Goal: Communication & Community: Connect with others

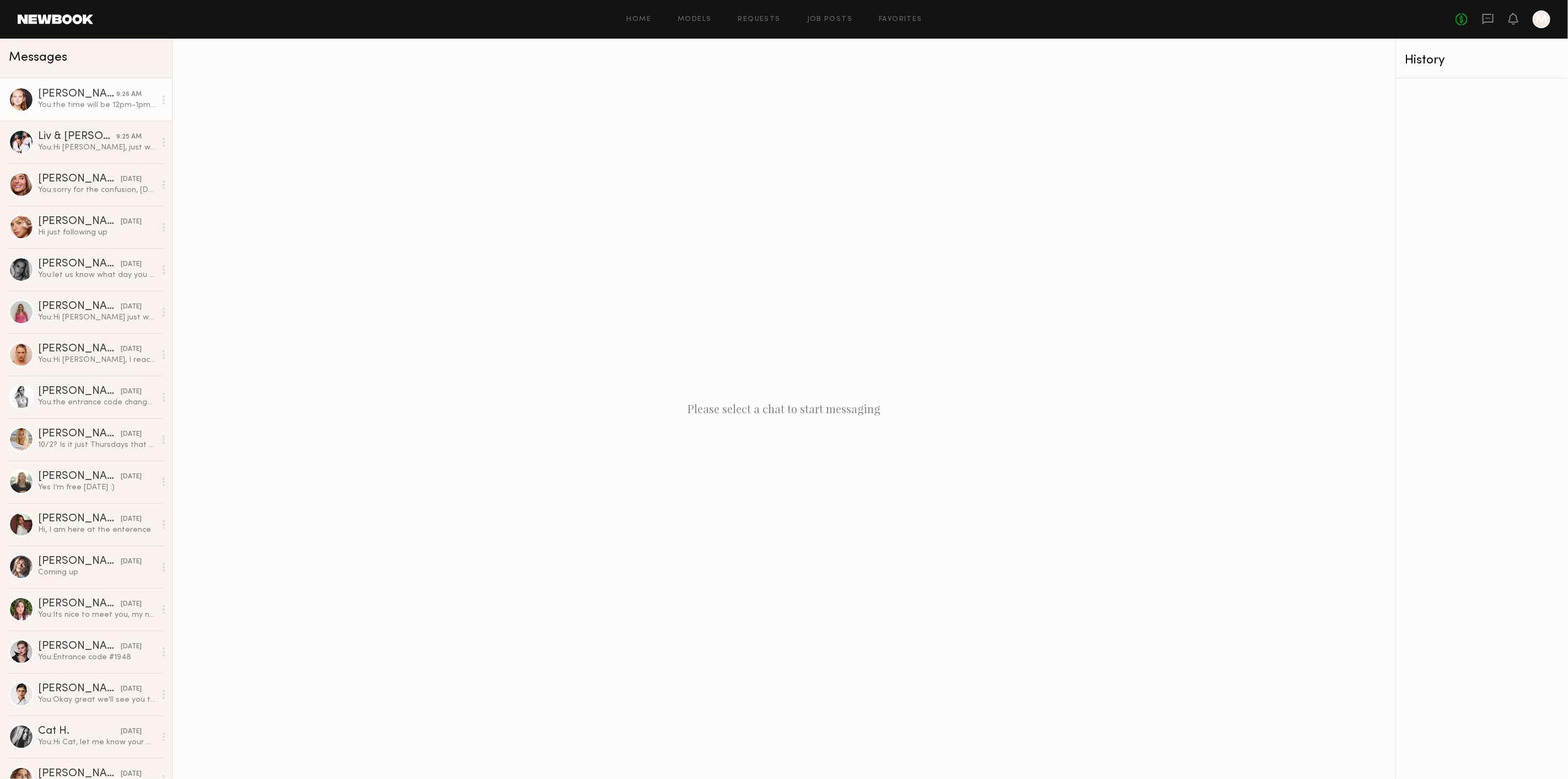
click at [108, 89] on div "Savanna G. 9:26 AM" at bounding box center [96, 94] width 117 height 11
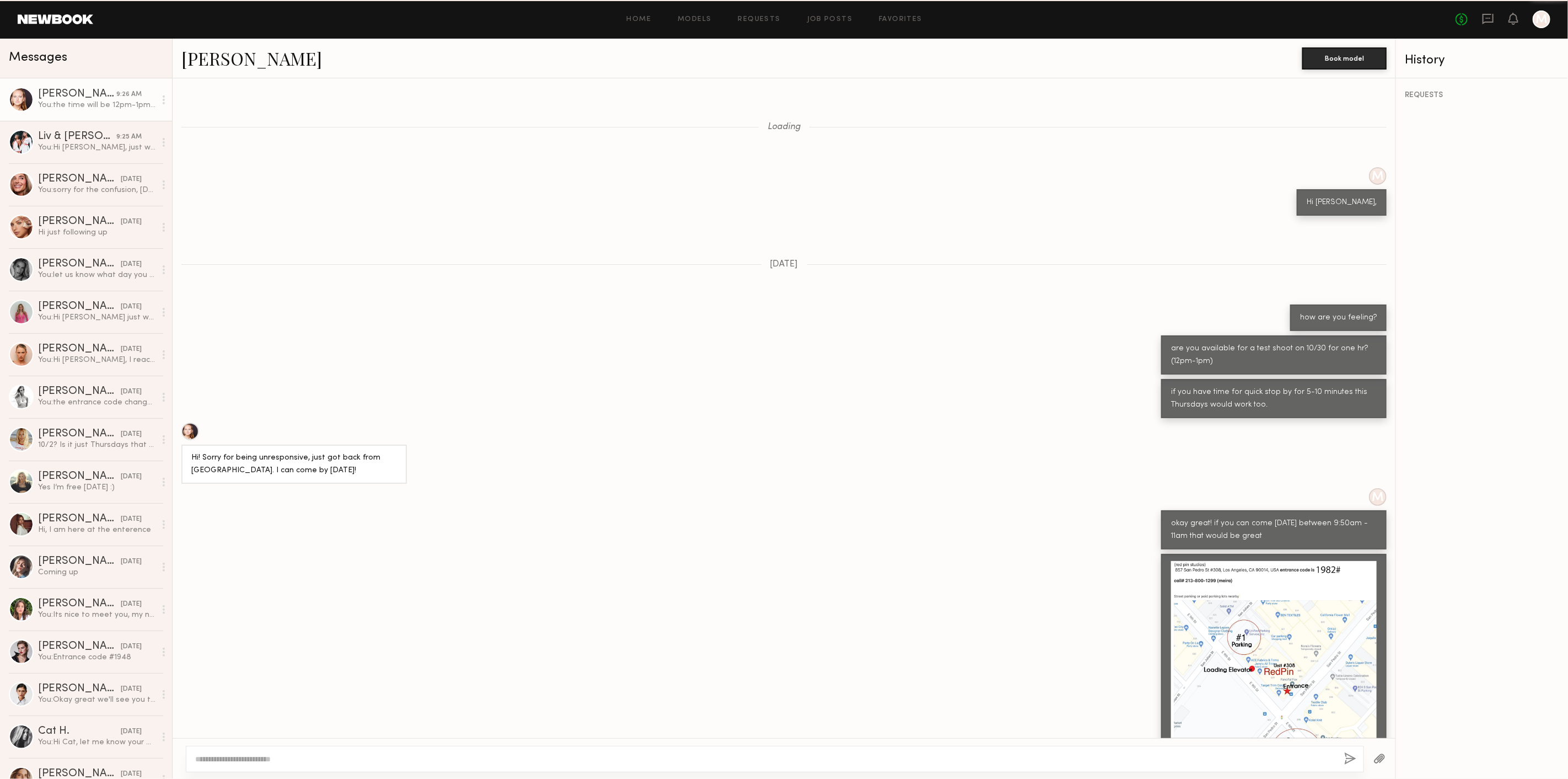
scroll to position [351, 0]
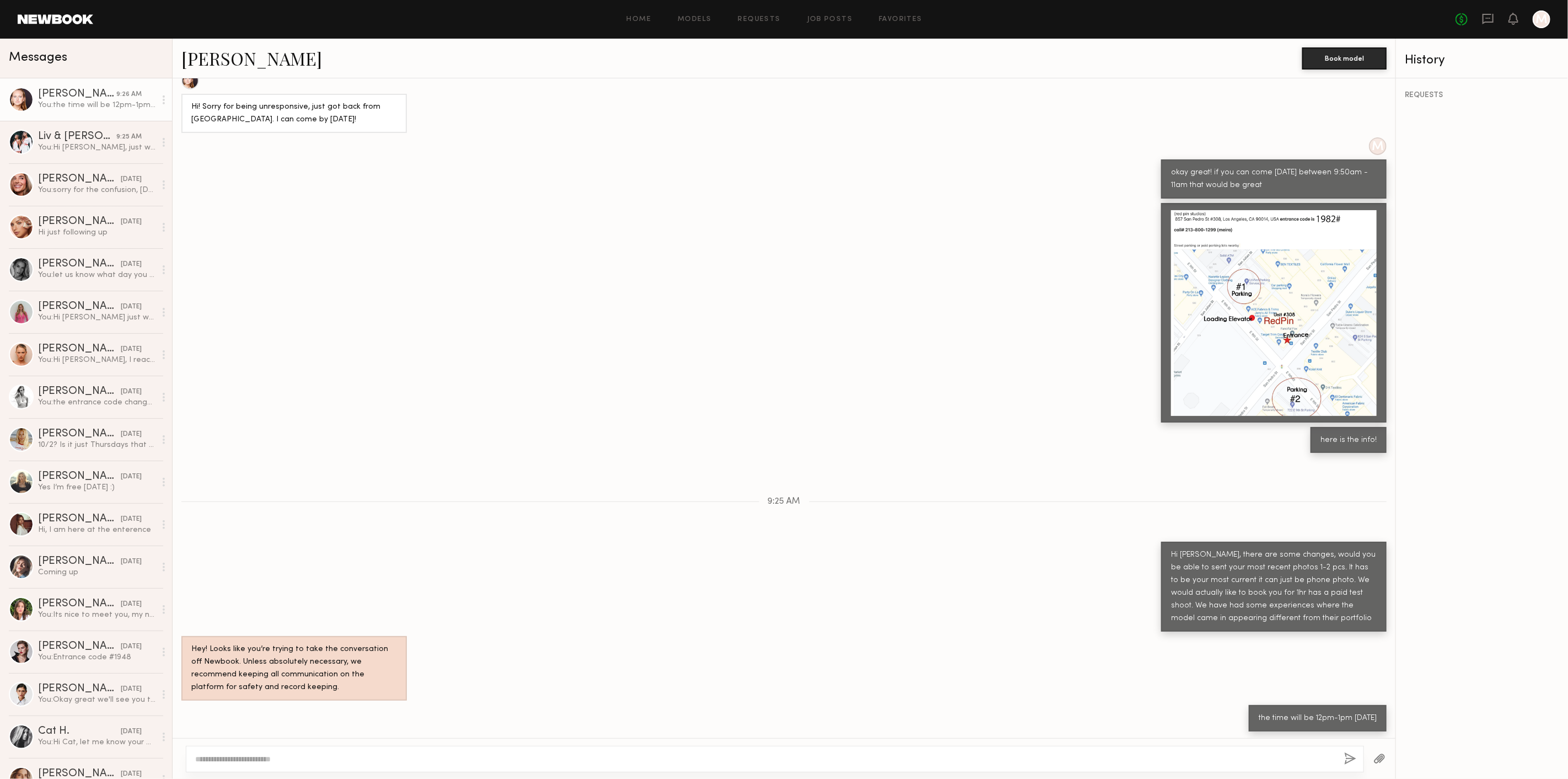
click at [72, 18] on link at bounding box center [55, 19] width 75 height 10
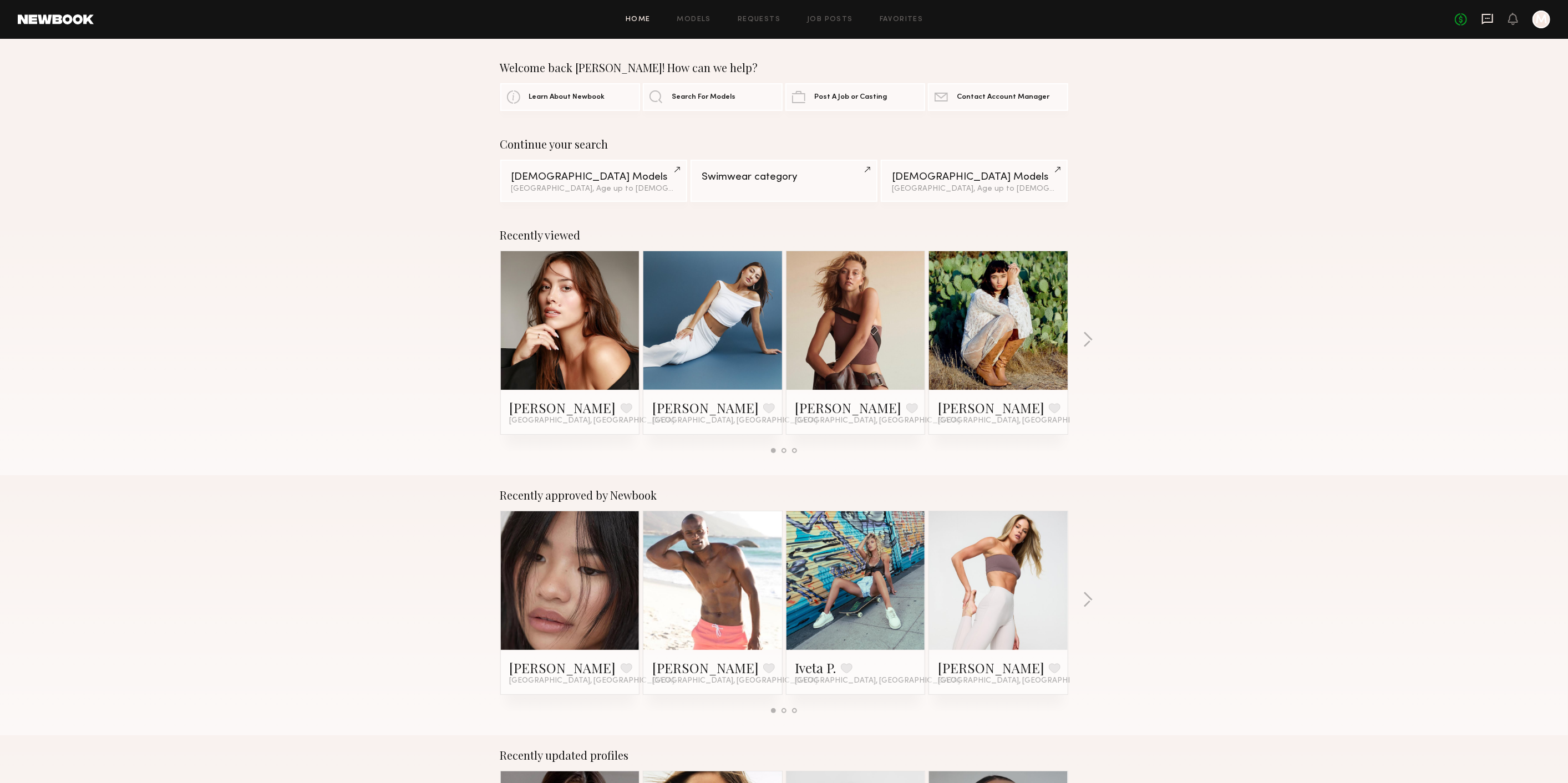
click at [1491, 23] on icon at bounding box center [1487, 19] width 11 height 10
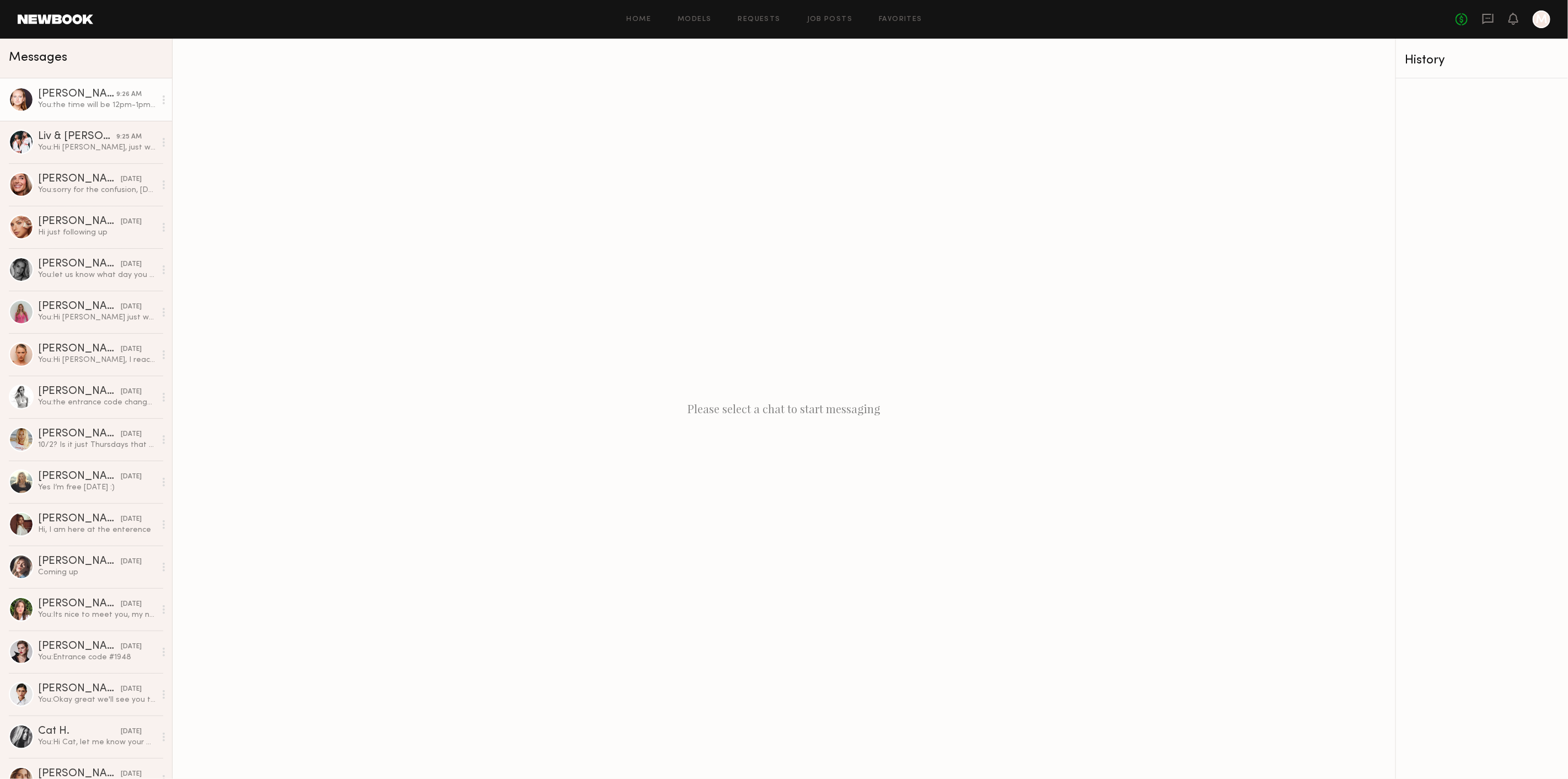
click at [93, 91] on div "[PERSON_NAME]" at bounding box center [77, 94] width 79 height 11
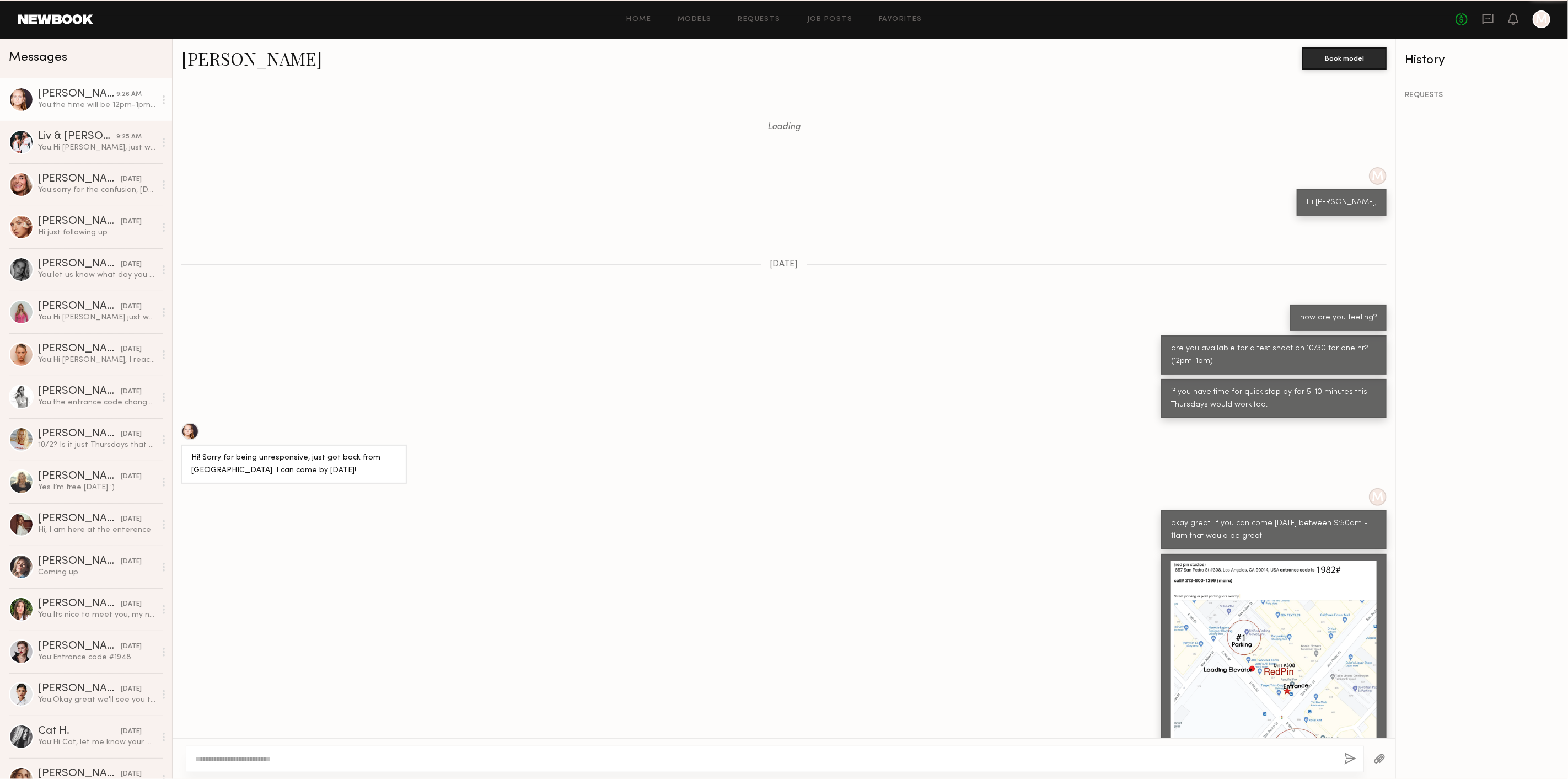
scroll to position [351, 0]
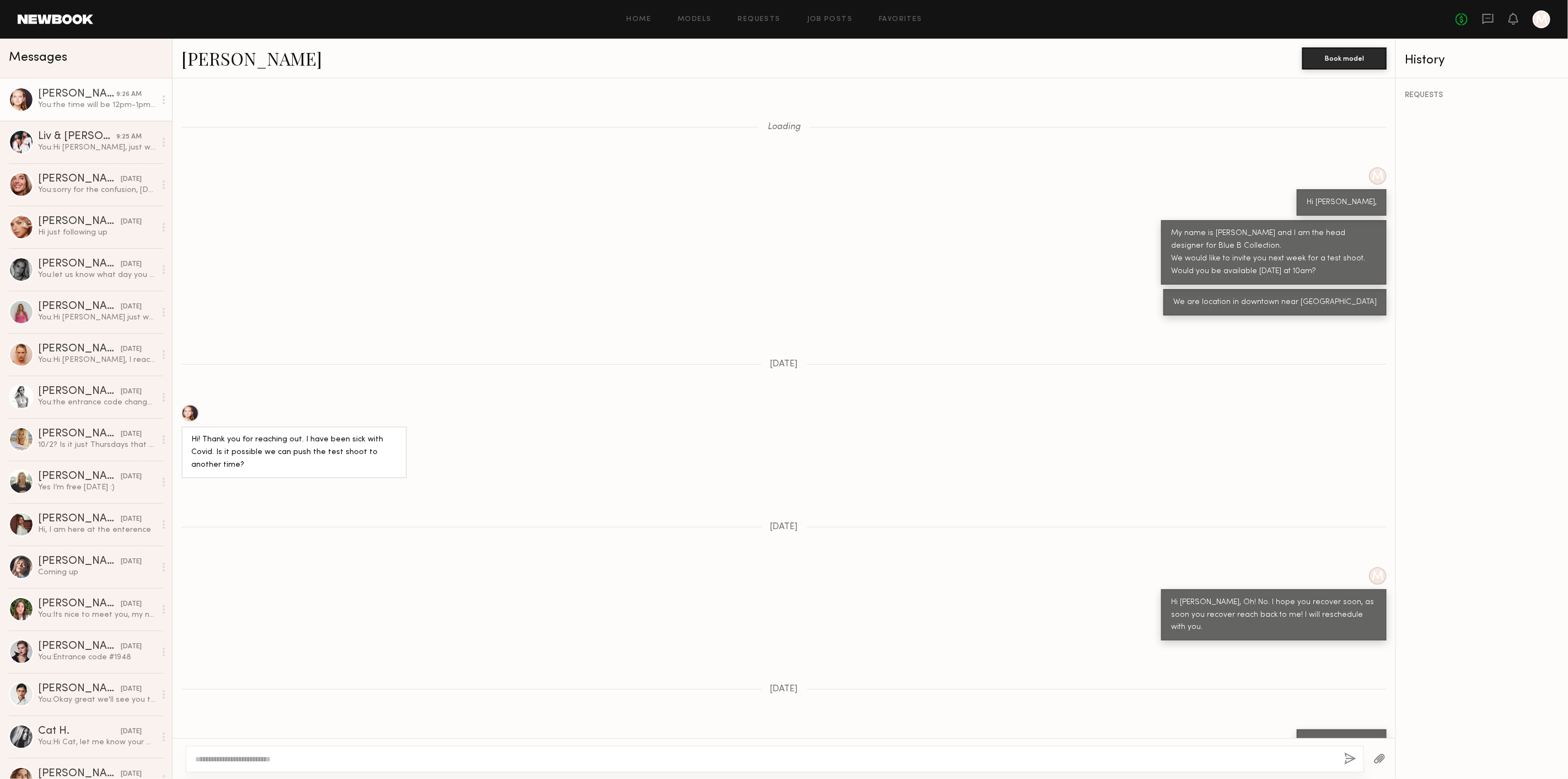
scroll to position [867, 0]
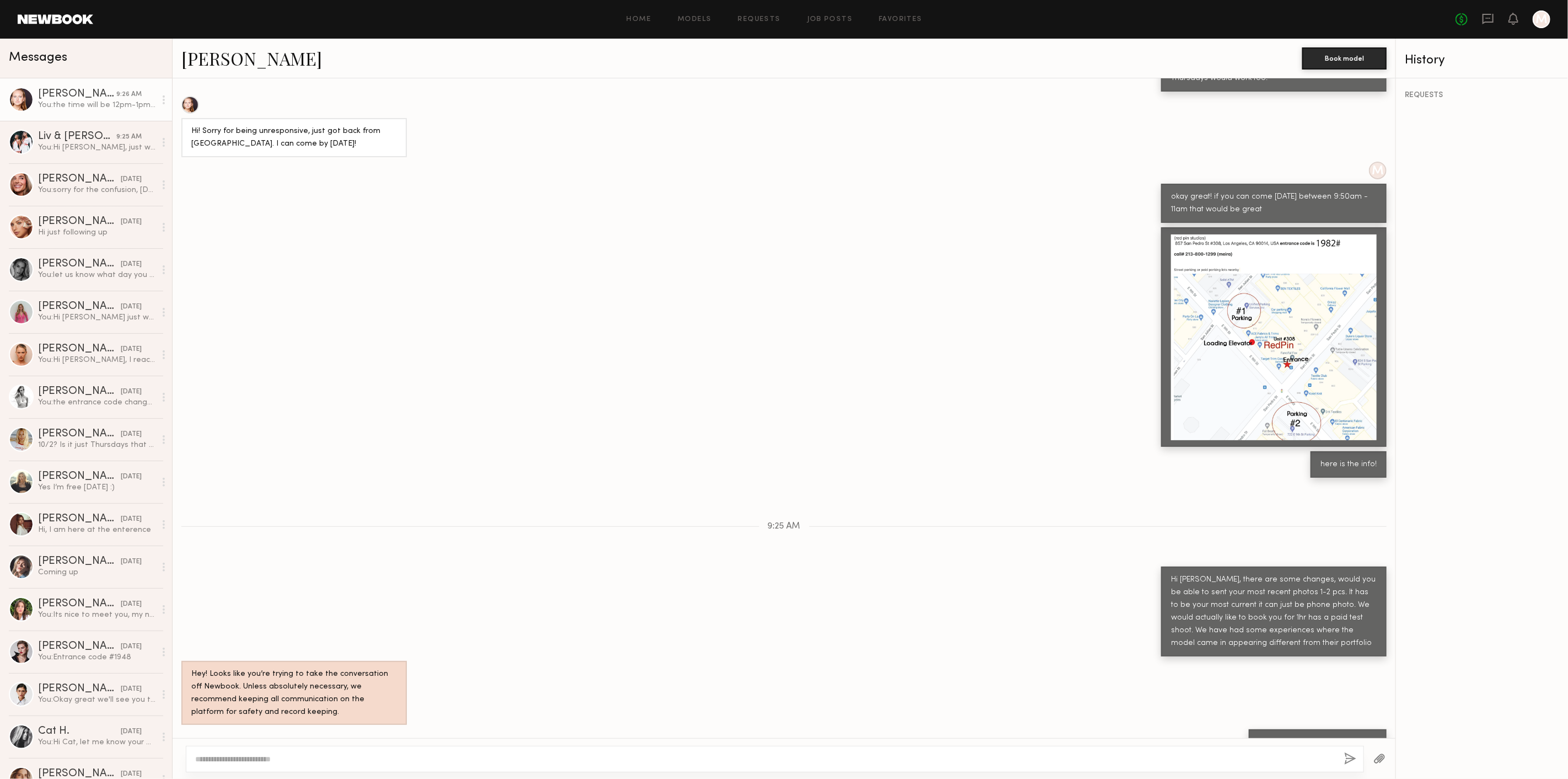
click at [205, 54] on link "[PERSON_NAME]" at bounding box center [251, 58] width 141 height 24
